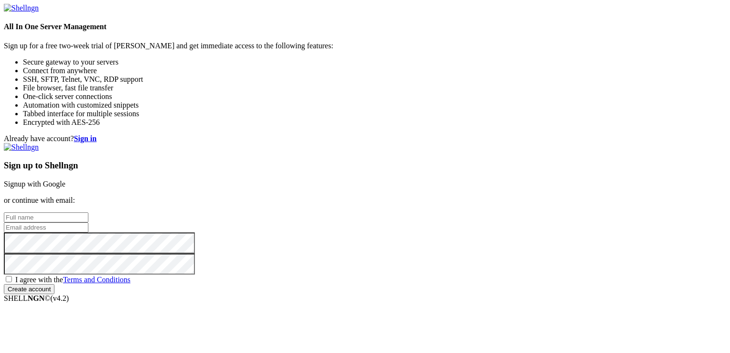
click at [65, 180] on link "Signup with Google" at bounding box center [35, 184] width 62 height 8
click at [88, 212] on input "text" at bounding box center [46, 217] width 85 height 10
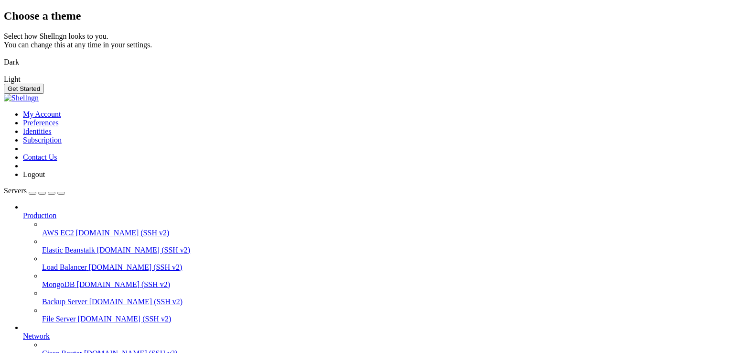
click at [4, 56] on img at bounding box center [4, 56] width 0 height 0
click at [44, 94] on button "Get Started" at bounding box center [24, 89] width 40 height 10
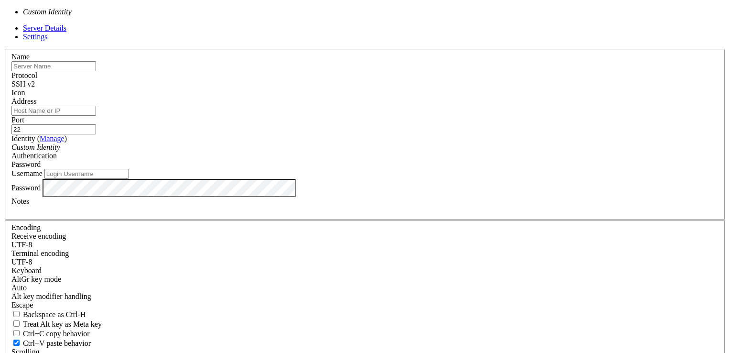
click at [378, 151] on div "Custom Identity" at bounding box center [364, 147] width 707 height 9
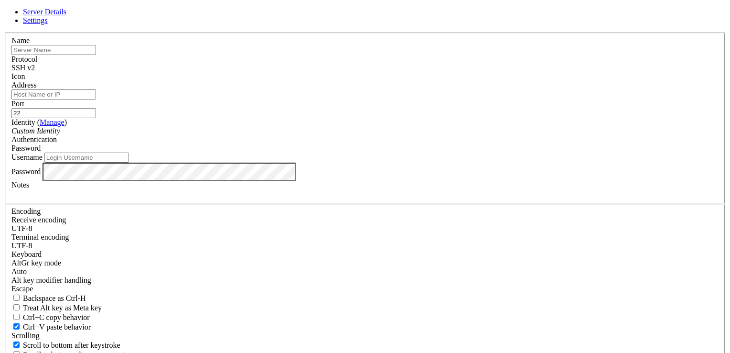
click at [96, 55] on input "text" at bounding box center [53, 50] width 85 height 10
click at [96, 99] on input "Address" at bounding box center [53, 94] width 85 height 10
type input "[TECHNICAL_ID]"
click at [96, 55] on input "text" at bounding box center [53, 50] width 85 height 10
type input "ssh"
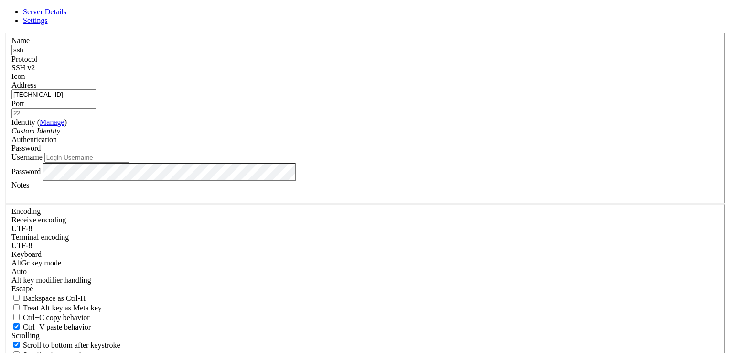
click at [129, 162] on input "Username" at bounding box center [86, 157] width 85 height 10
type input "endexam24"
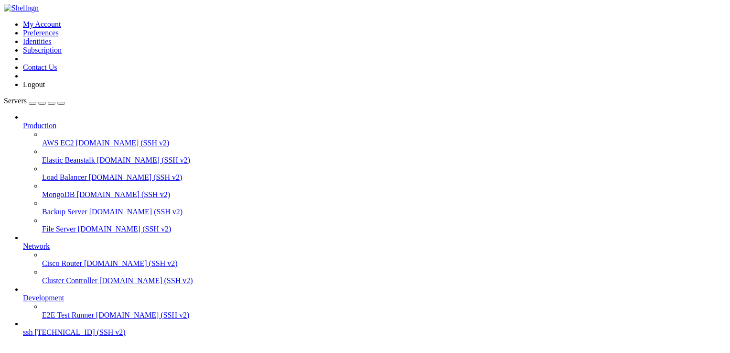
scroll to position [32, 0]
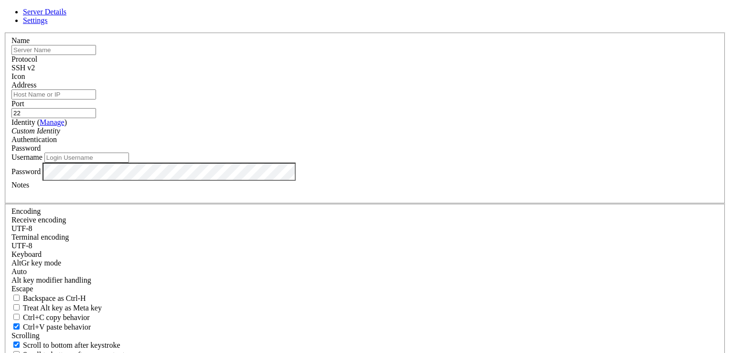
click at [603, 231] on div "Server Details Settings Name Protocol SSH v2 Icon" at bounding box center [365, 205] width 722 height 395
click at [4, 32] on link at bounding box center [4, 32] width 0 height 0
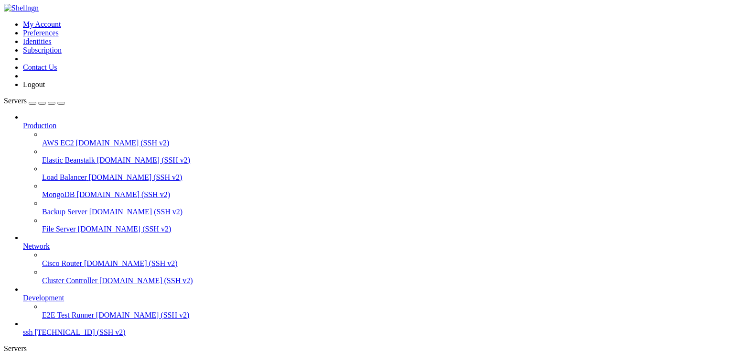
click at [32, 328] on span "ssh" at bounding box center [28, 332] width 10 height 8
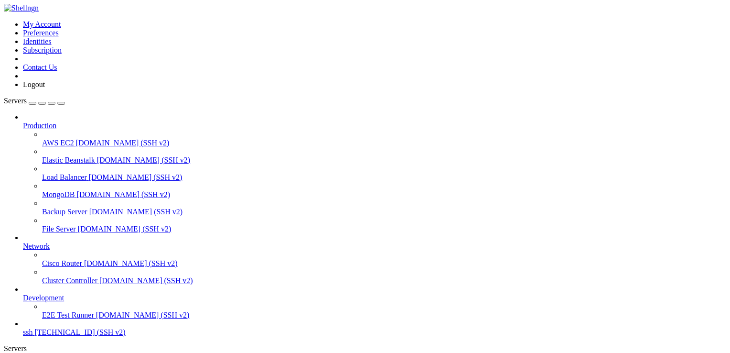
click at [32, 328] on span "ssh" at bounding box center [28, 332] width 10 height 8
click at [23, 293] on icon at bounding box center [23, 293] width 0 height 0
